Goal: Task Accomplishment & Management: Use online tool/utility

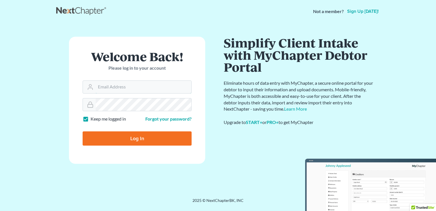
type input "[EMAIL_ADDRESS][DOMAIN_NAME]"
click at [141, 138] on input "Log In" at bounding box center [137, 138] width 109 height 14
type input "Thinking..."
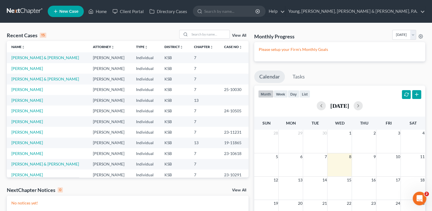
click at [141, 138] on td "Individual" at bounding box center [146, 142] width 28 height 11
drag, startPoint x: 0, startPoint y: 0, endPoint x: 141, endPoint y: 138, distance: 197.3
click at [141, 138] on td "Individual" at bounding box center [146, 142] width 28 height 11
